Goal: Task Accomplishment & Management: Manage account settings

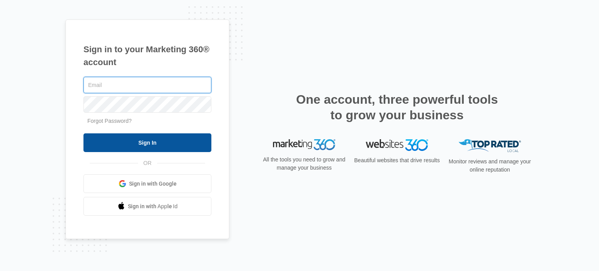
type input "[EMAIL_ADDRESS][PERSON_NAME][DOMAIN_NAME]"
click at [157, 142] on input "Sign In" at bounding box center [147, 142] width 128 height 19
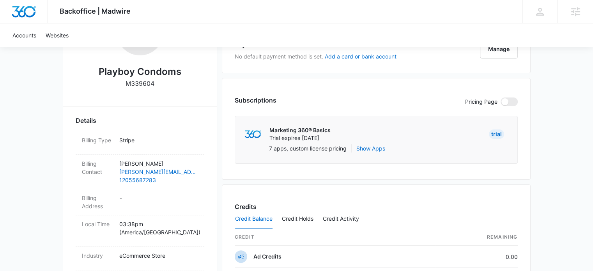
scroll to position [195, 0]
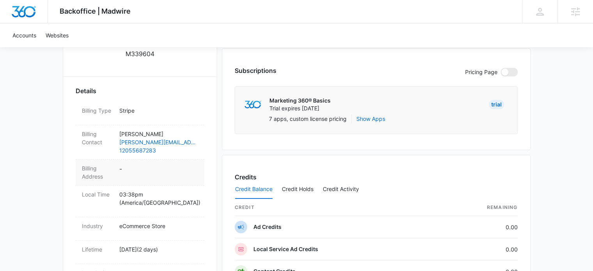
click at [131, 170] on dd "-" at bounding box center [158, 172] width 79 height 16
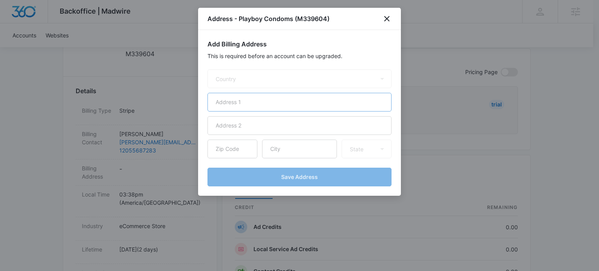
select select "US"
click at [277, 98] on input "text" at bounding box center [299, 102] width 184 height 19
paste input "4622 HIGHWAY 49"
type input "4622 HIGHWAY 49"
click at [291, 147] on input "text" at bounding box center [299, 149] width 75 height 19
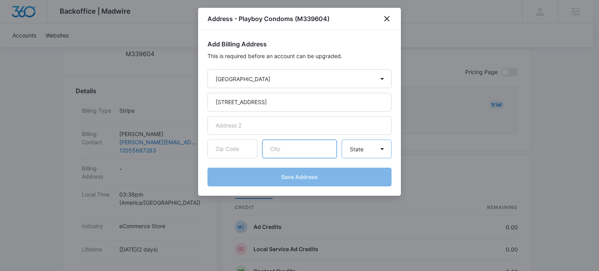
paste input "COLUMBIANA"
type input "COLUMBIANA"
click at [376, 151] on select "State Alaska Alabama Arkansas American Samoa Arizona California Colorado Connec…" at bounding box center [367, 149] width 50 height 19
select select "AL"
click at [342, 140] on select "State Alaska Alabama Arkansas American Samoa Arizona California Colorado Connec…" at bounding box center [367, 149] width 50 height 19
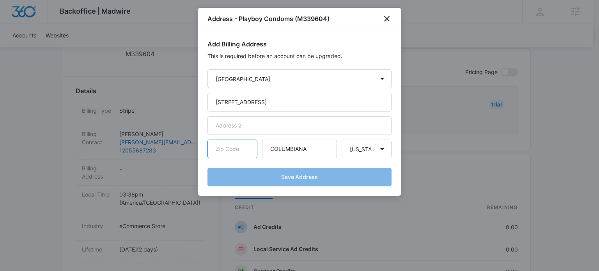
click at [235, 149] on input "text" at bounding box center [232, 149] width 50 height 19
paste input "35051"
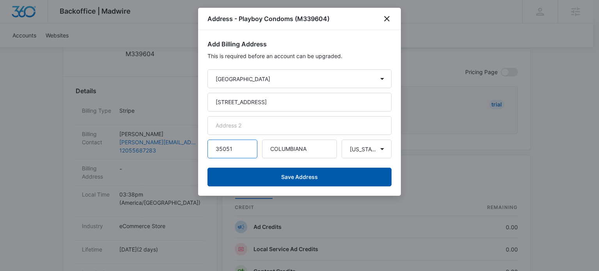
type input "35051"
click at [289, 176] on button "Save Address" at bounding box center [299, 177] width 184 height 19
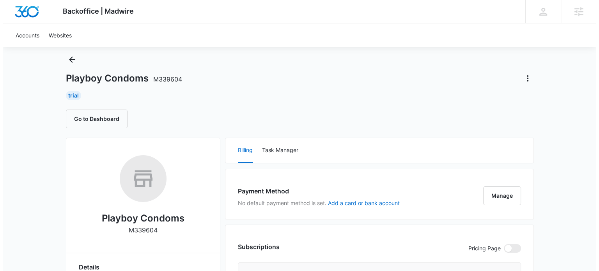
scroll to position [0, 0]
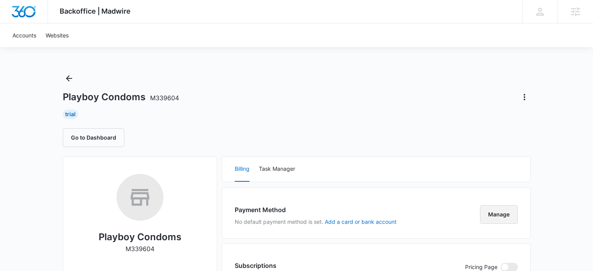
click at [496, 211] on button "Manage" at bounding box center [499, 214] width 38 height 19
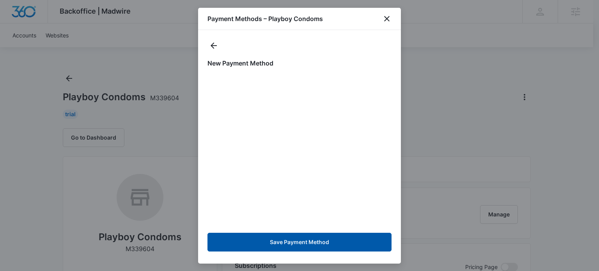
click at [293, 241] on button "Save Payment Method" at bounding box center [299, 242] width 184 height 19
